Goal: Find specific page/section: Find specific page/section

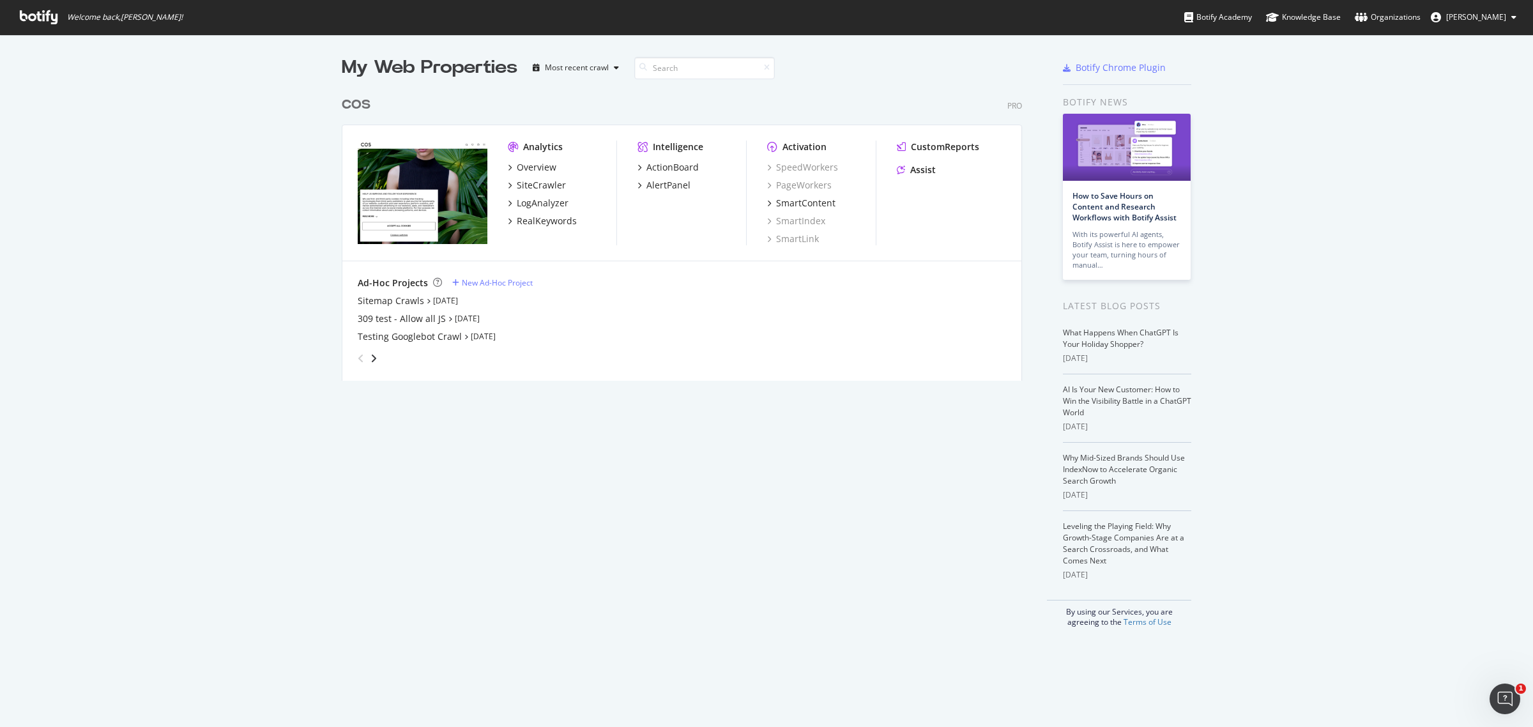
click at [347, 102] on div "COS" at bounding box center [356, 105] width 29 height 19
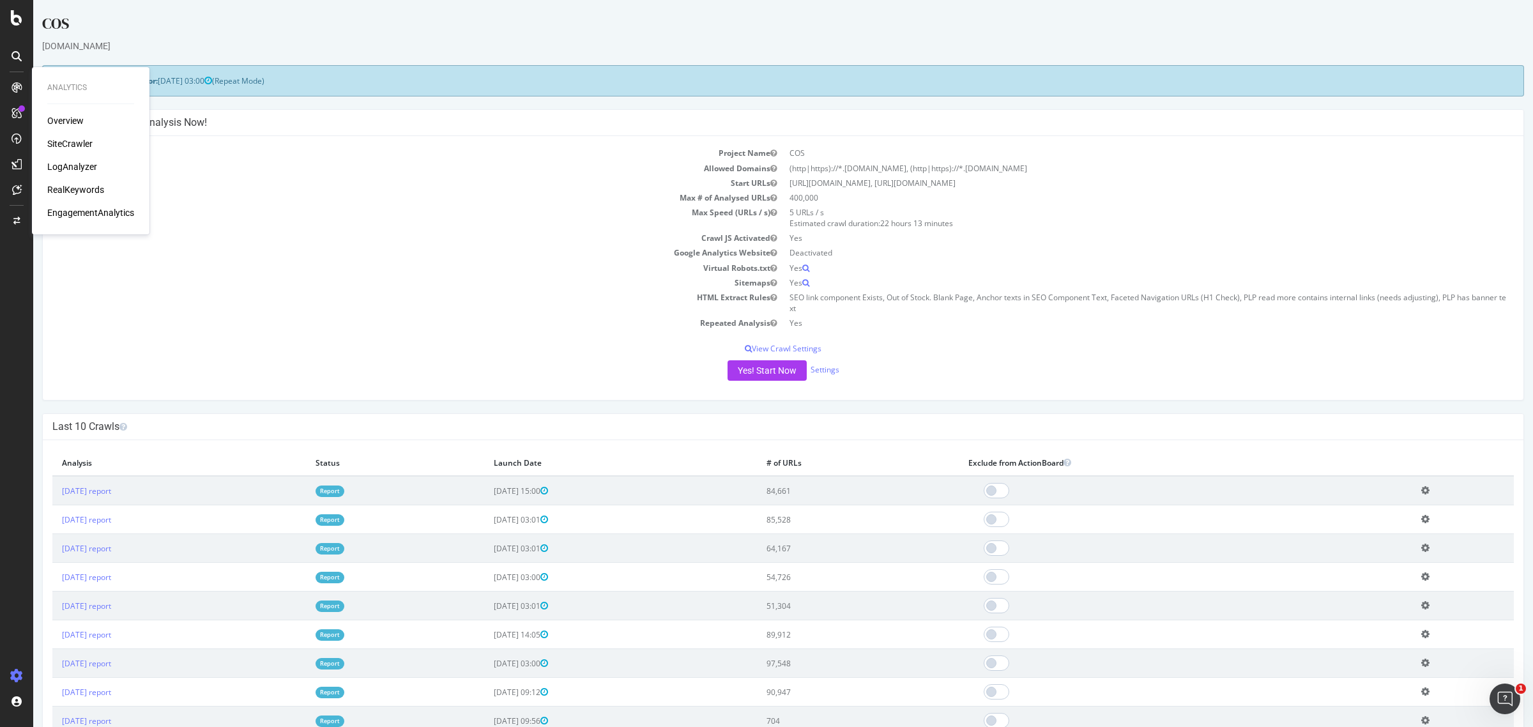
click at [61, 119] on div "Overview" at bounding box center [65, 120] width 36 height 13
